Goal: Complete application form

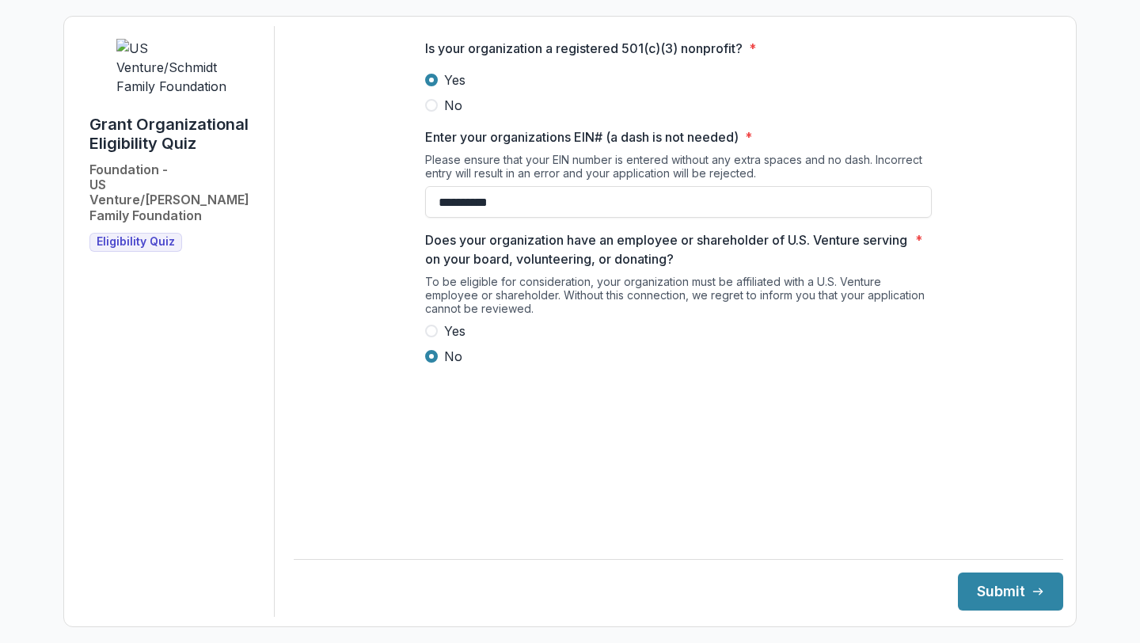
click at [479, 260] on p "Does your organization have an employee or shareholder of U.S. Venture serving …" at bounding box center [667, 249] width 484 height 38
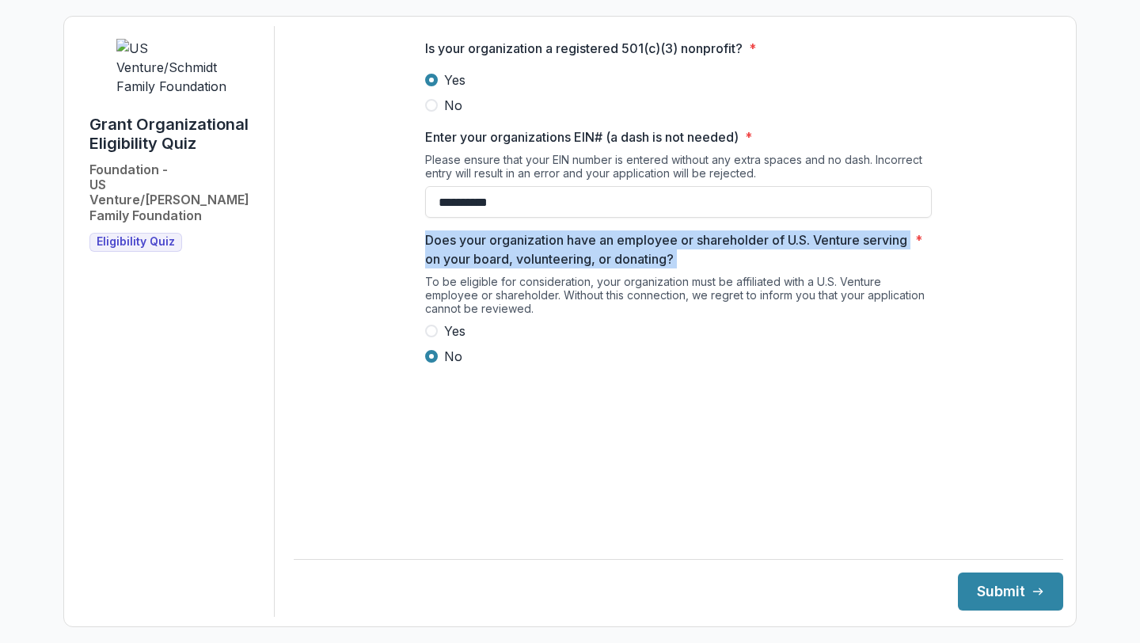
click at [433, 321] on div "To be eligible for consideration, your organization must be affiliated with a U…" at bounding box center [678, 298] width 507 height 47
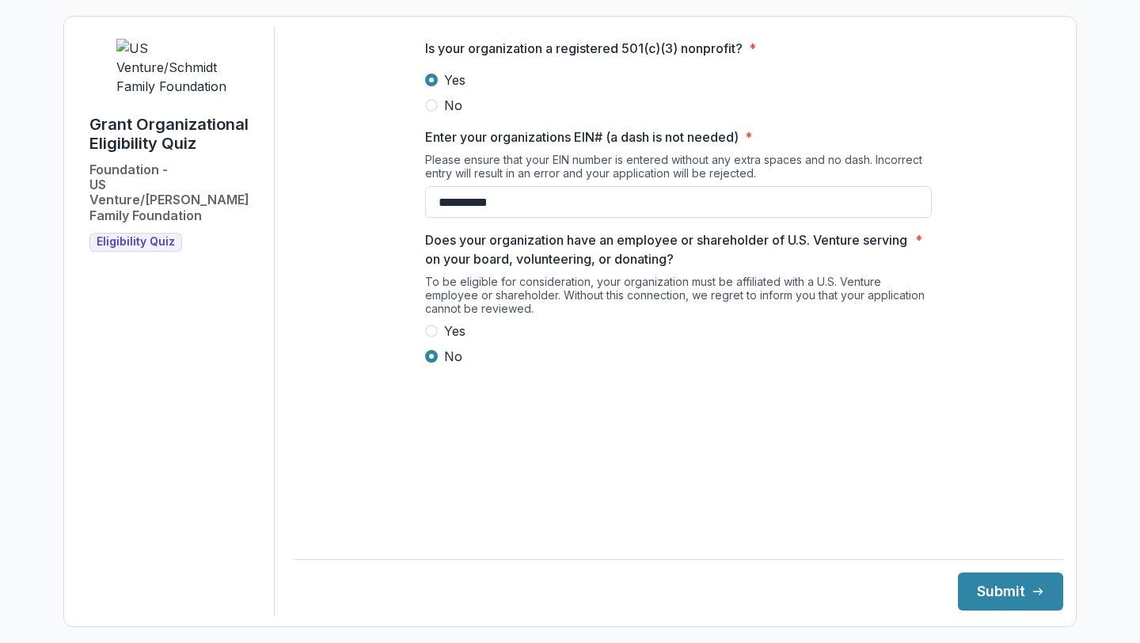
click at [439, 340] on label "Yes" at bounding box center [678, 330] width 507 height 19
click at [968, 577] on button "Submit" at bounding box center [1010, 591] width 105 height 38
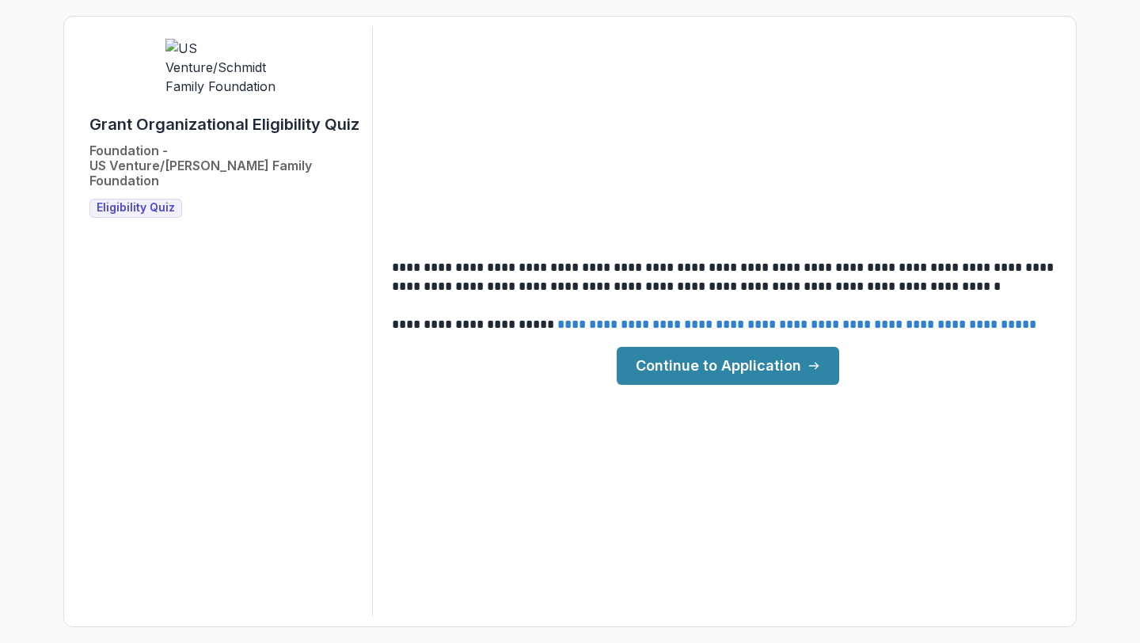
click at [713, 367] on link "Continue to Application" at bounding box center [728, 366] width 223 height 38
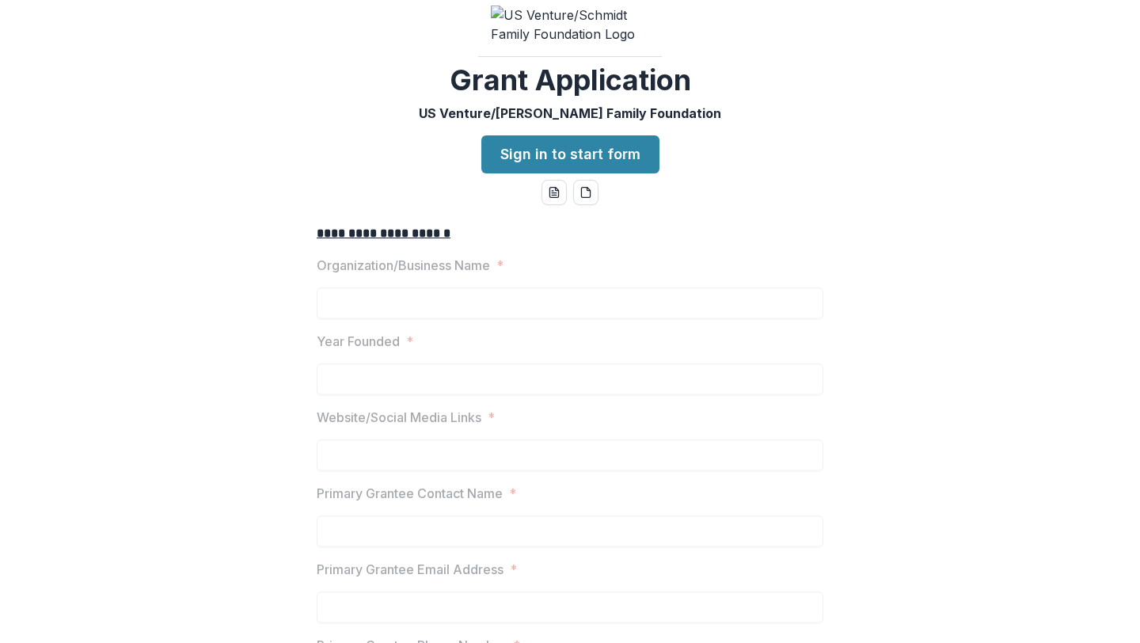
scroll to position [21, 0]
click at [508, 173] on link "Sign in to start form" at bounding box center [570, 154] width 178 height 38
